Goal: Browse casually

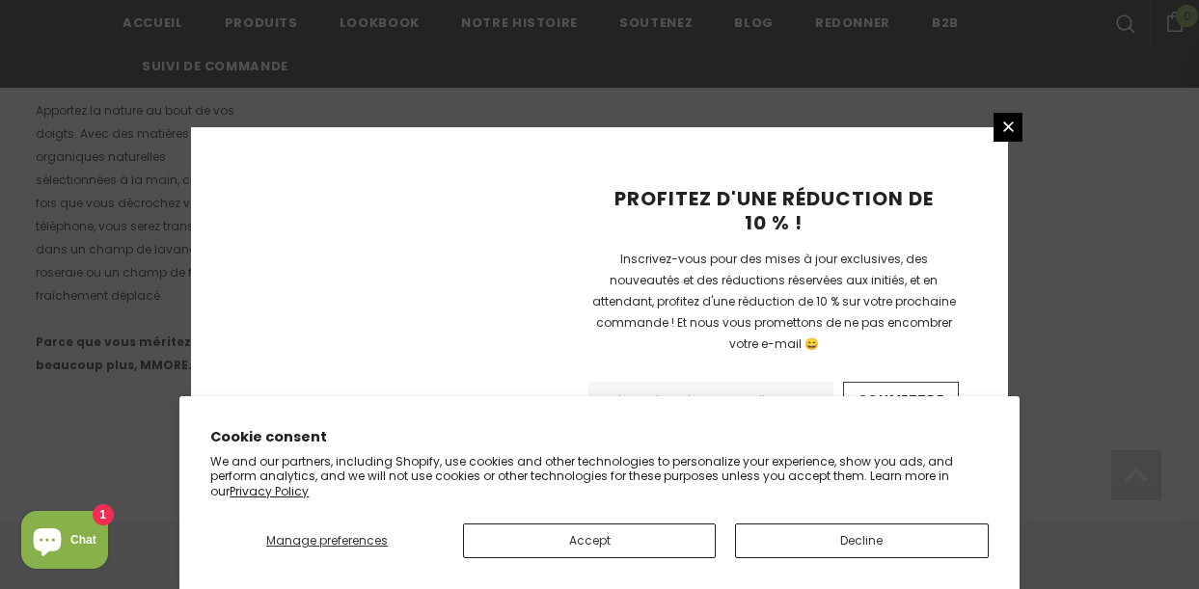
scroll to position [1473, 0]
